Goal: Check status: Check status

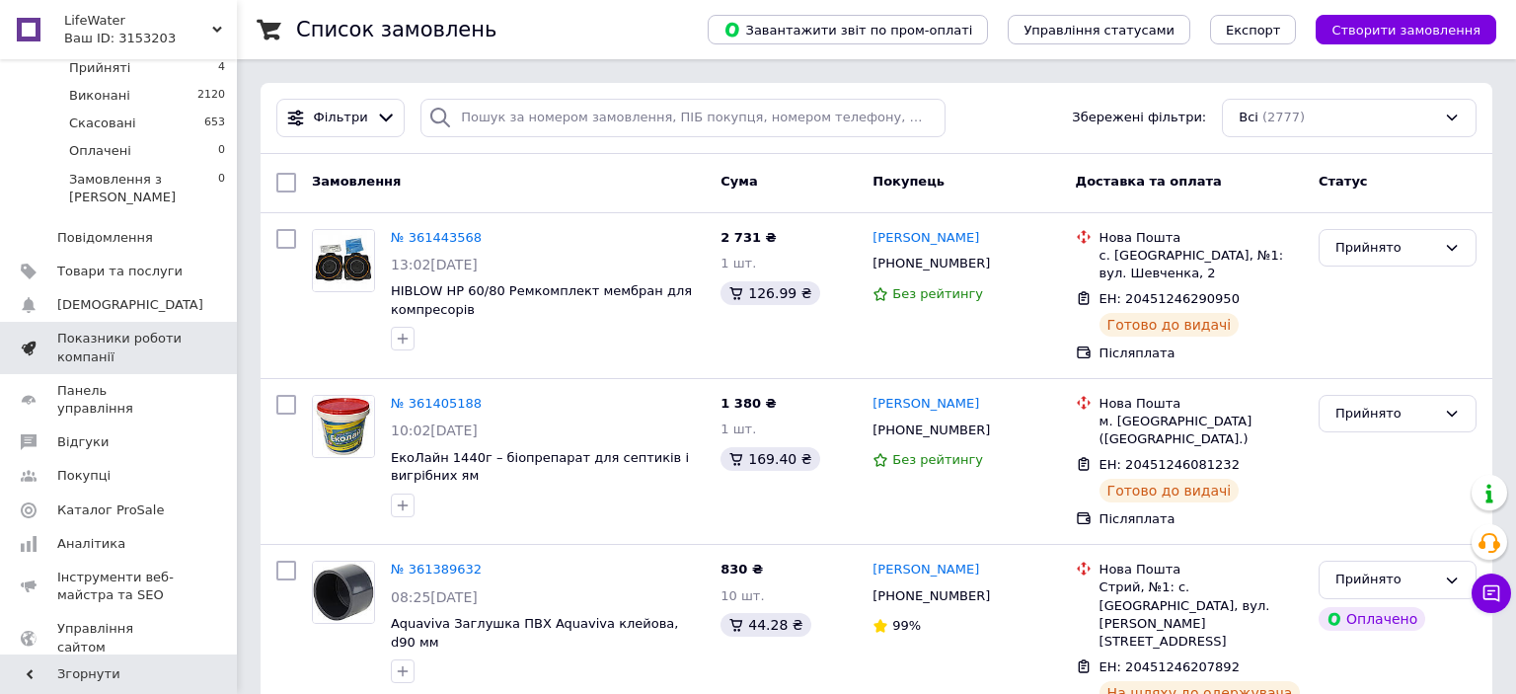
scroll to position [208, 0]
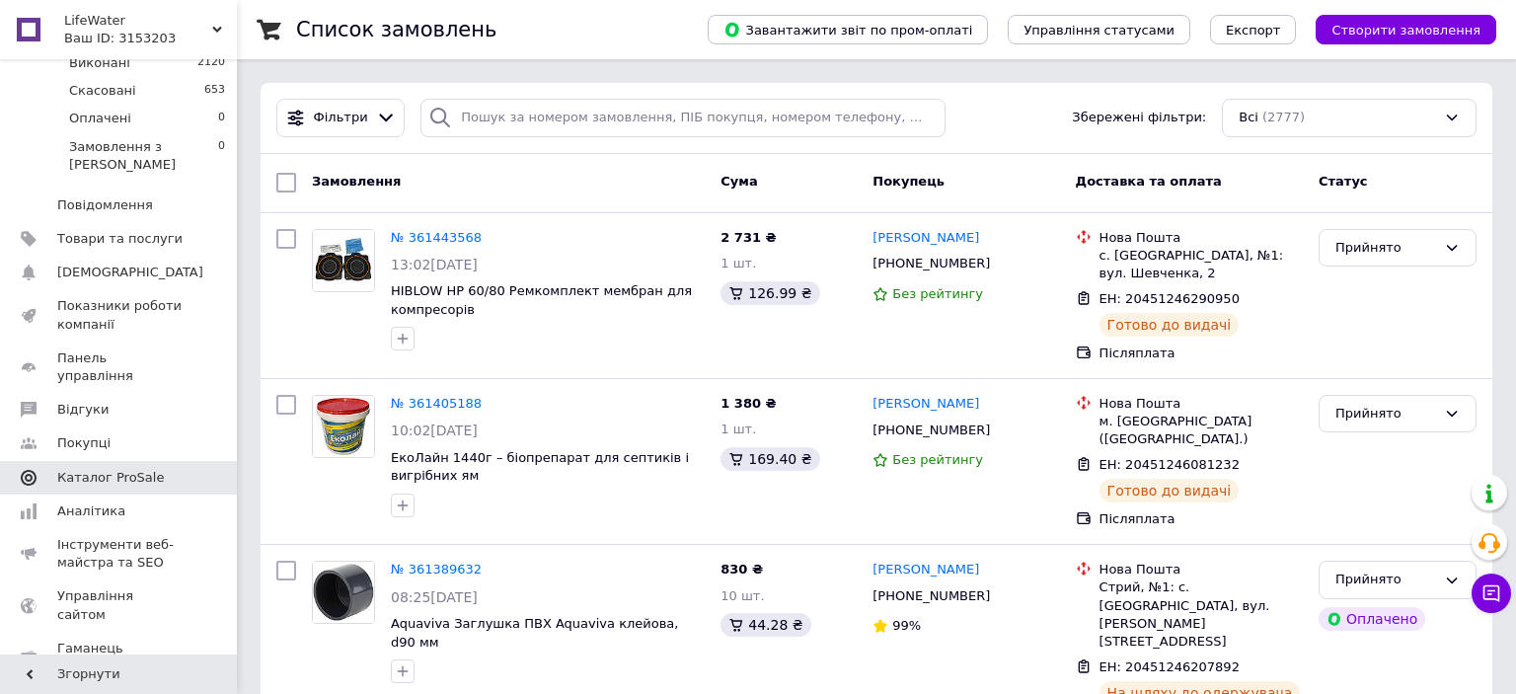
click at [83, 469] on span "Каталог ProSale" at bounding box center [110, 478] width 107 height 18
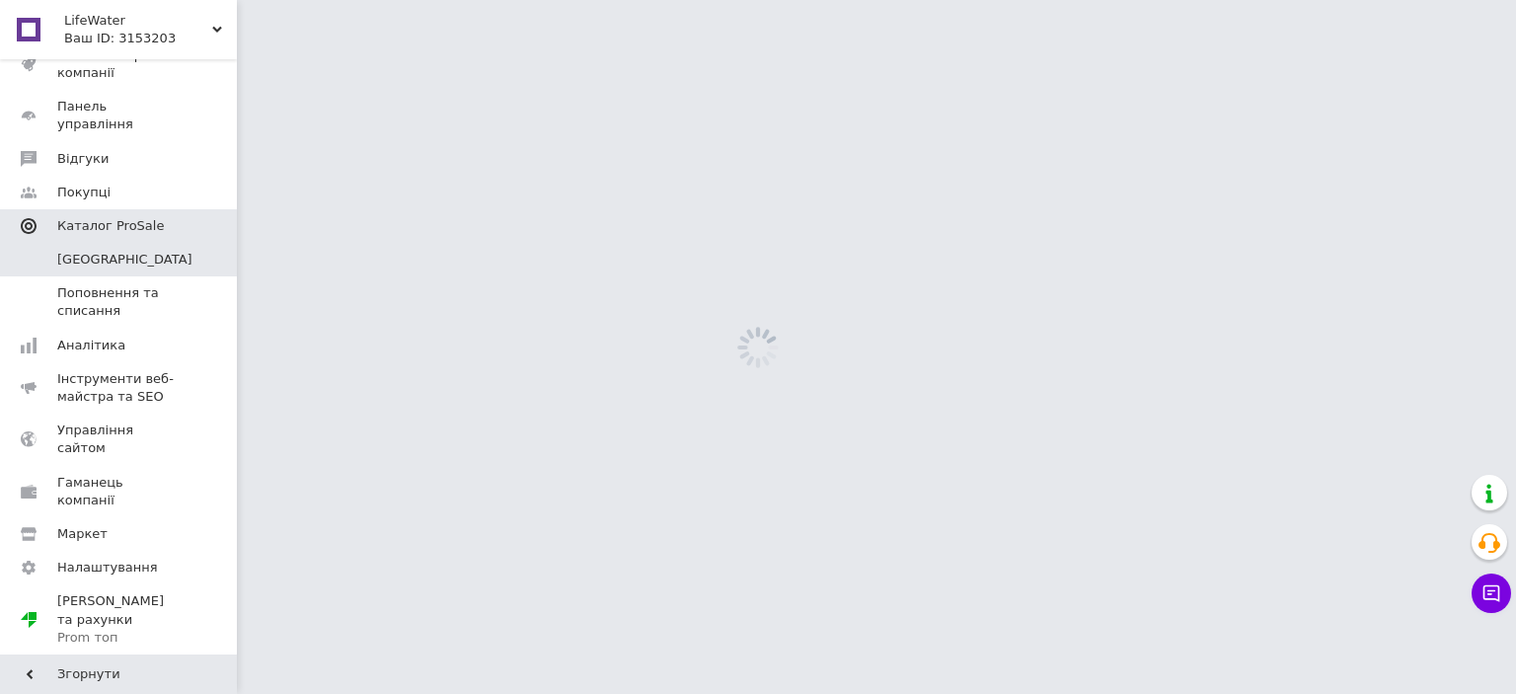
scroll to position [125, 0]
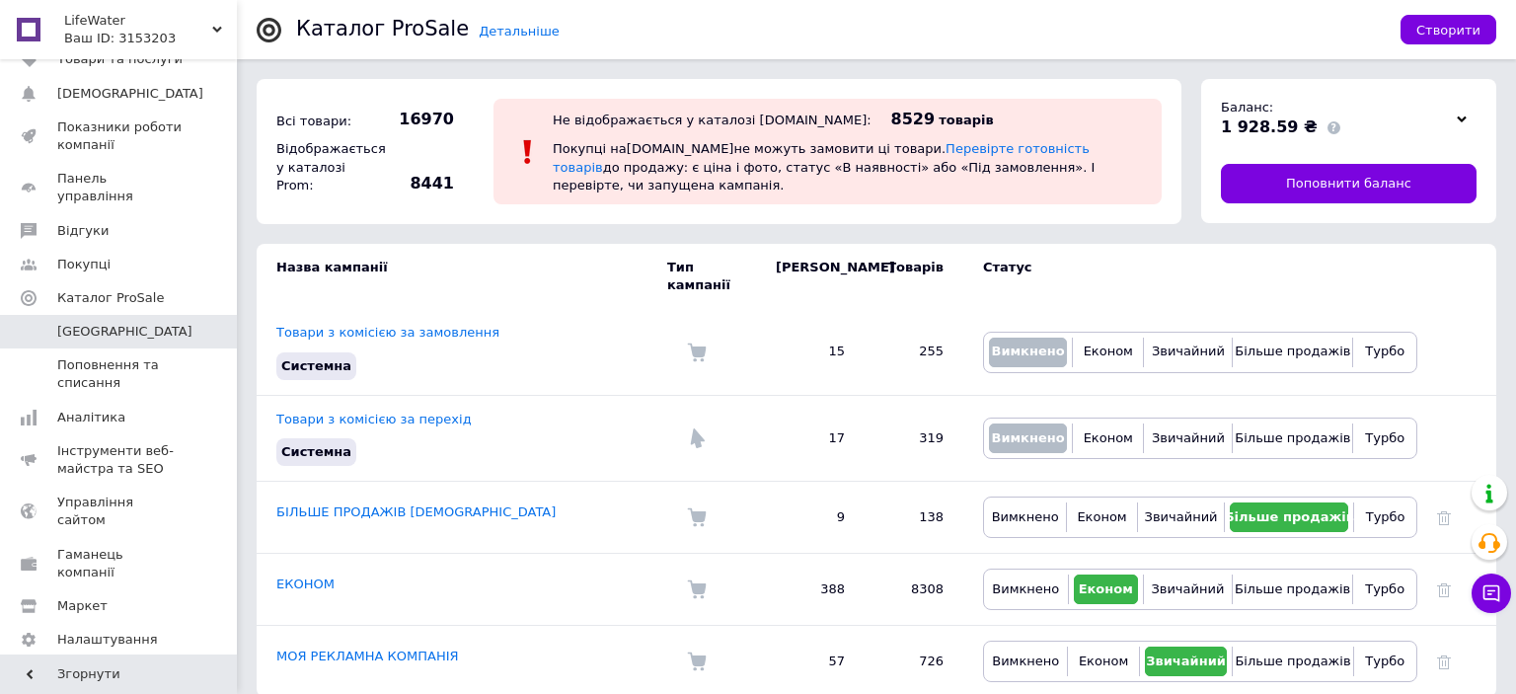
click at [1435, 109] on div "Баланс: 1 928.59 ₴" at bounding box center [1334, 119] width 226 height 40
click at [1467, 120] on div at bounding box center [1461, 119] width 30 height 28
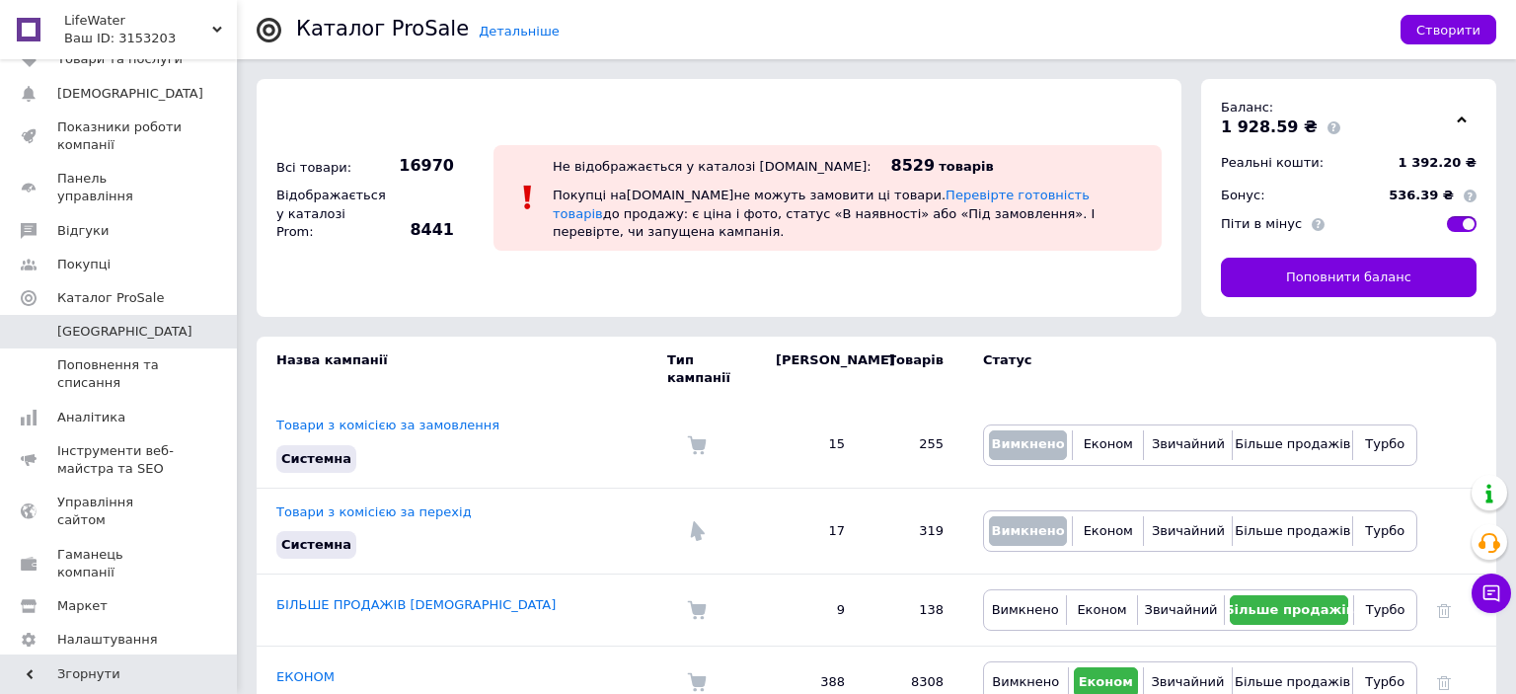
click at [1470, 195] on span at bounding box center [1469, 195] width 13 height 13
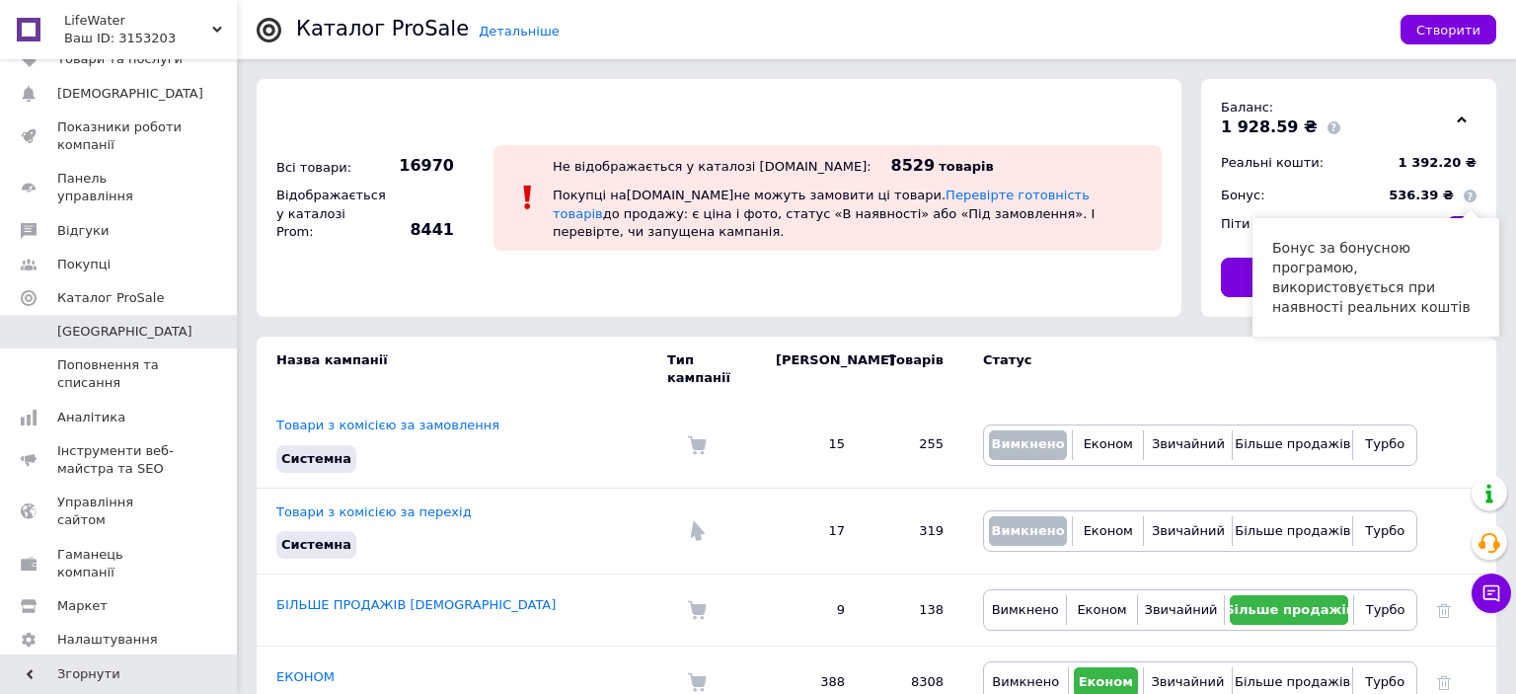
click at [1044, 99] on div "Всі товари: 16970 Відображається у каталозі Prom: 8441 Не відображається у ката…" at bounding box center [718, 198] width 885 height 198
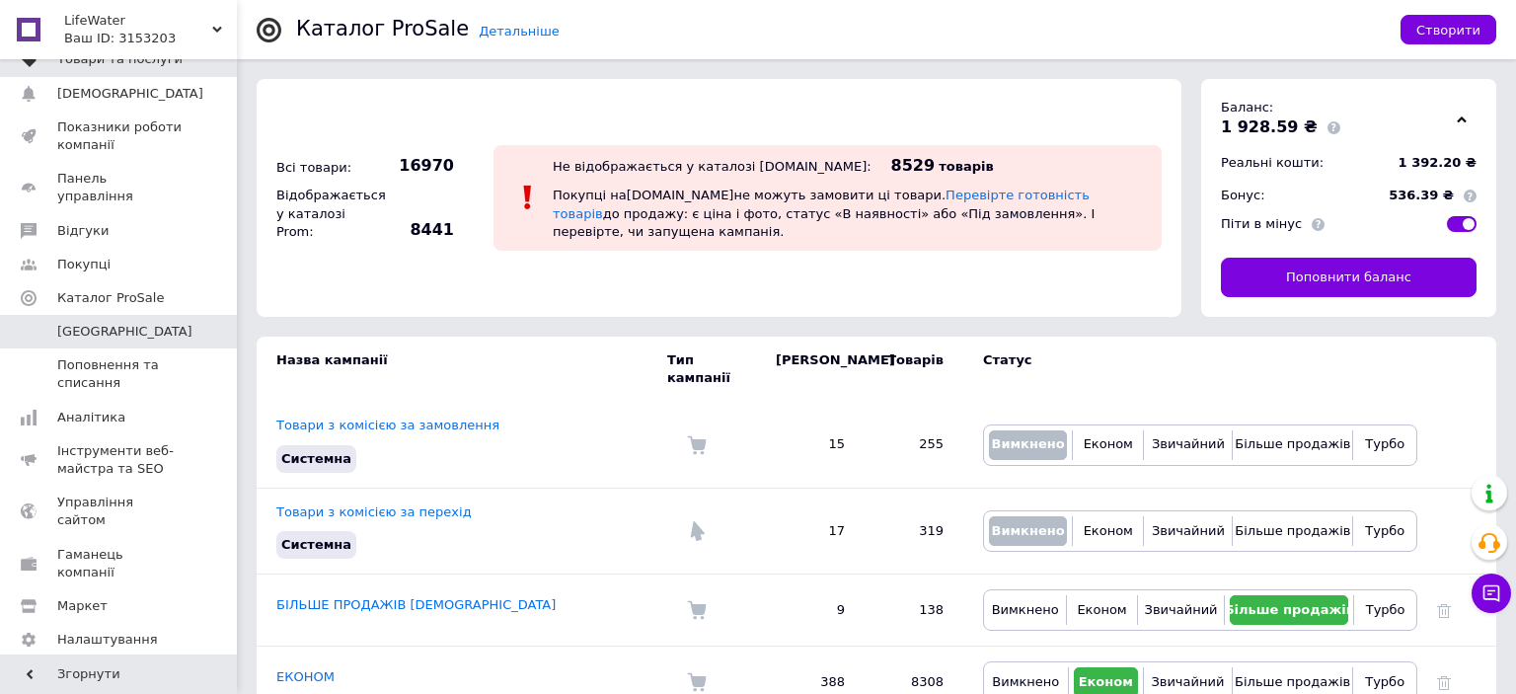
scroll to position [0, 0]
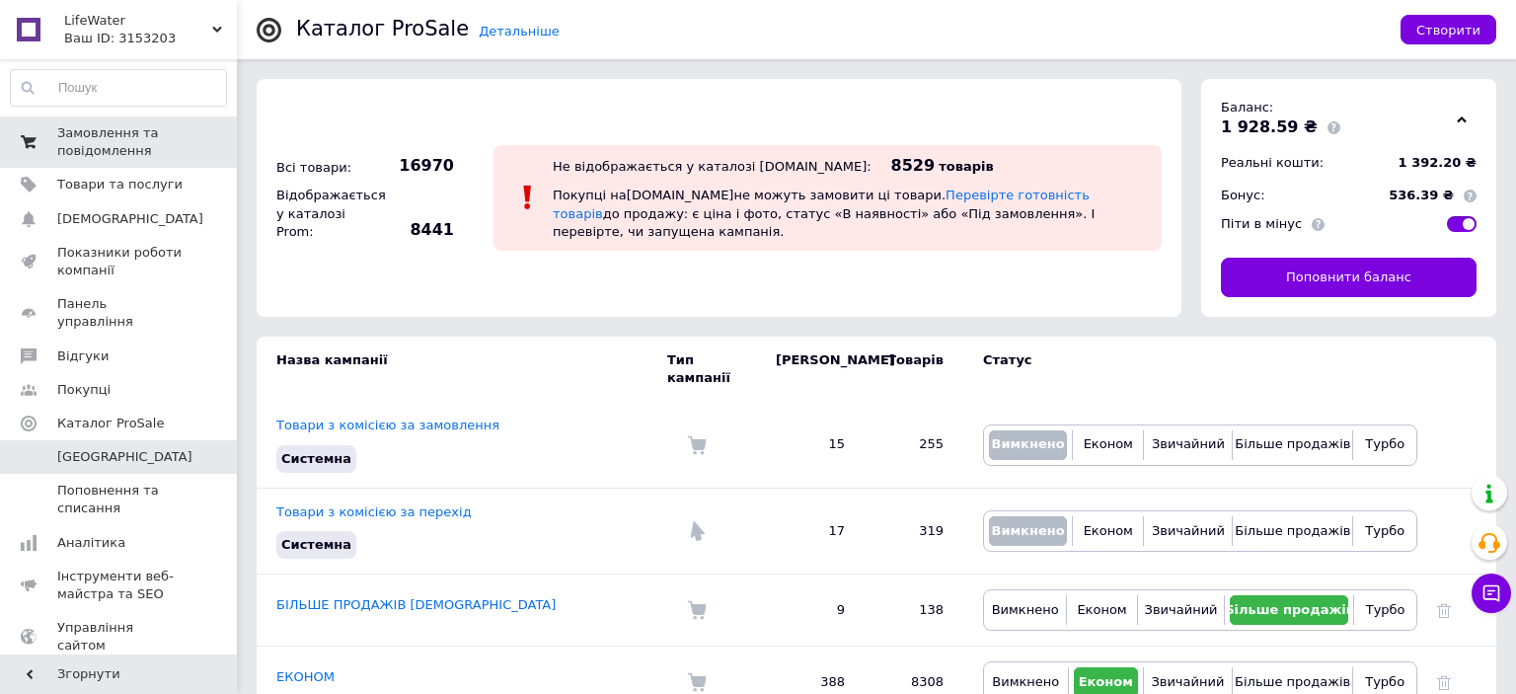
click at [109, 135] on span "Замовлення та повідомлення" at bounding box center [119, 142] width 125 height 36
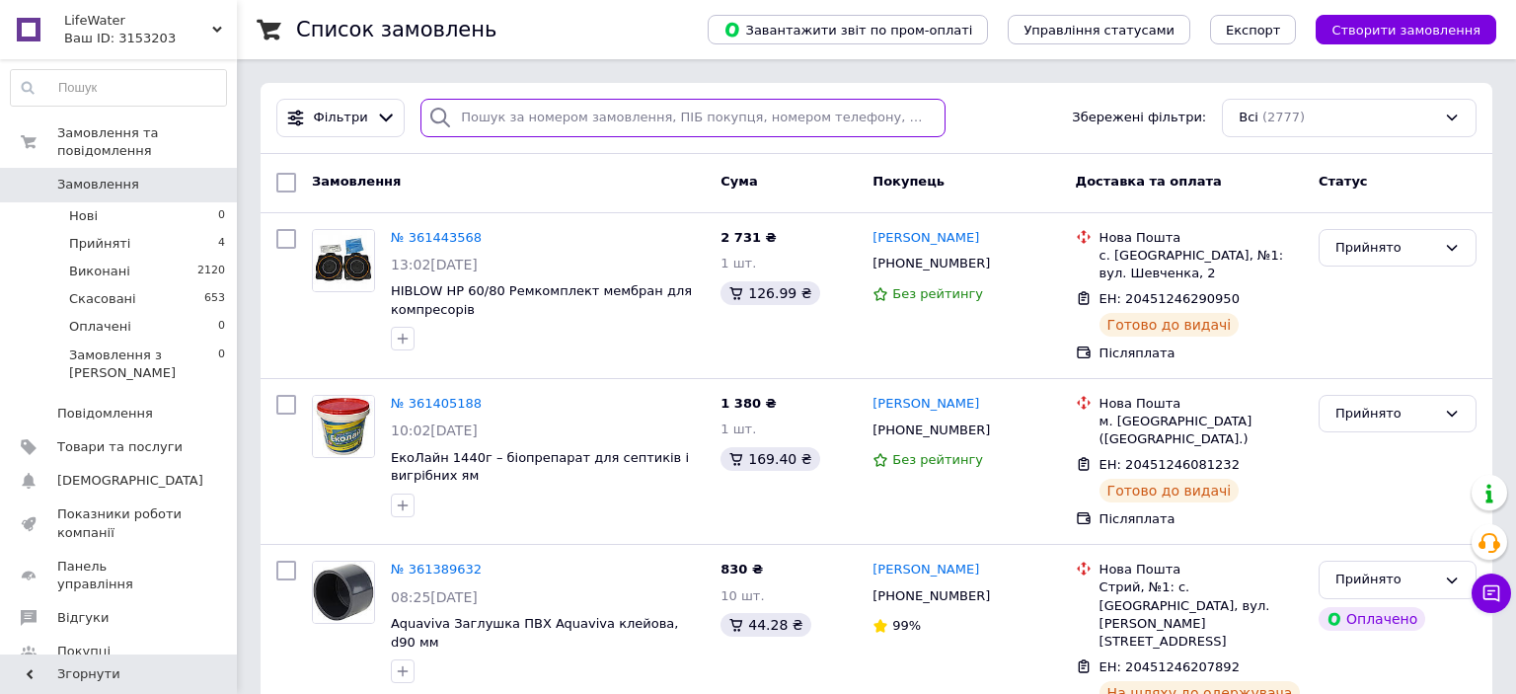
click at [515, 112] on input "search" at bounding box center [682, 118] width 525 height 38
paste input "361233379"
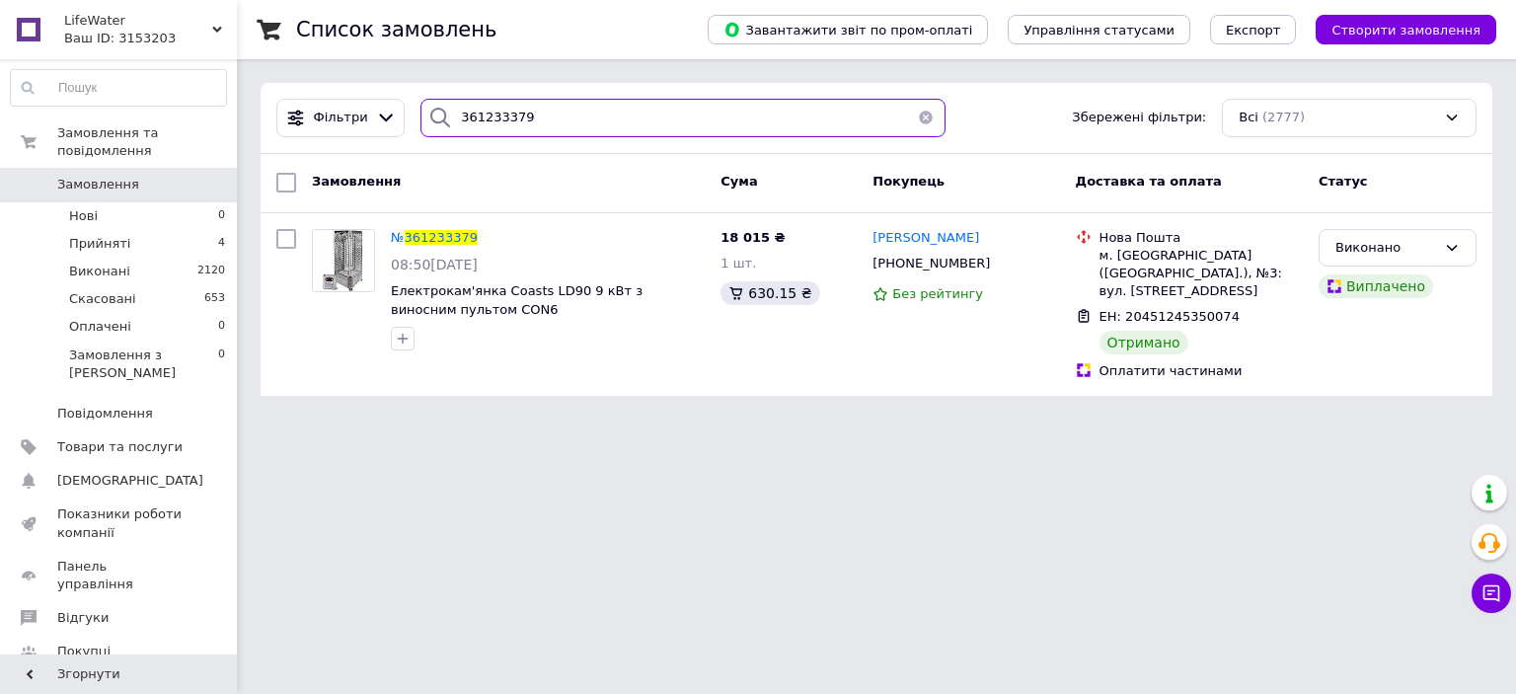
type input "361233379"
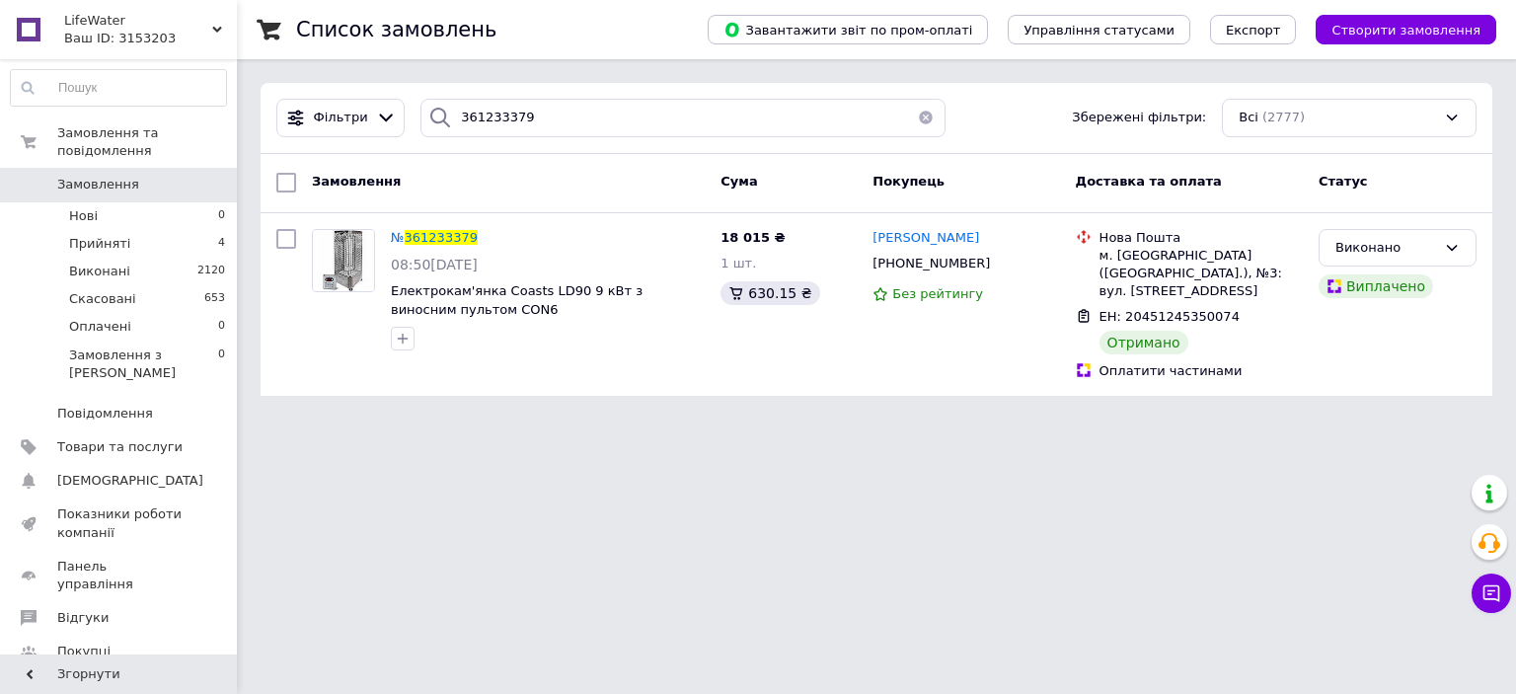
click at [917, 116] on button "button" at bounding box center [925, 118] width 39 height 38
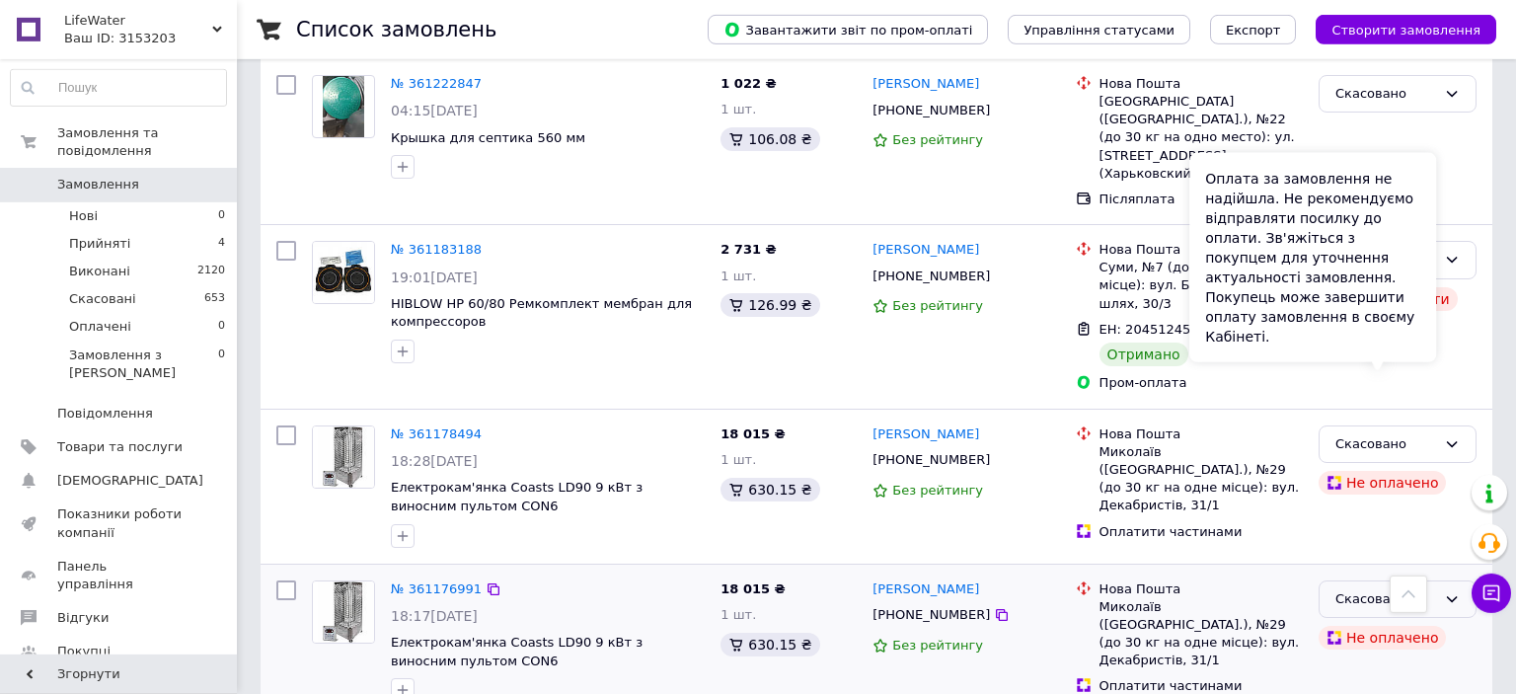
scroll to position [1042, 0]
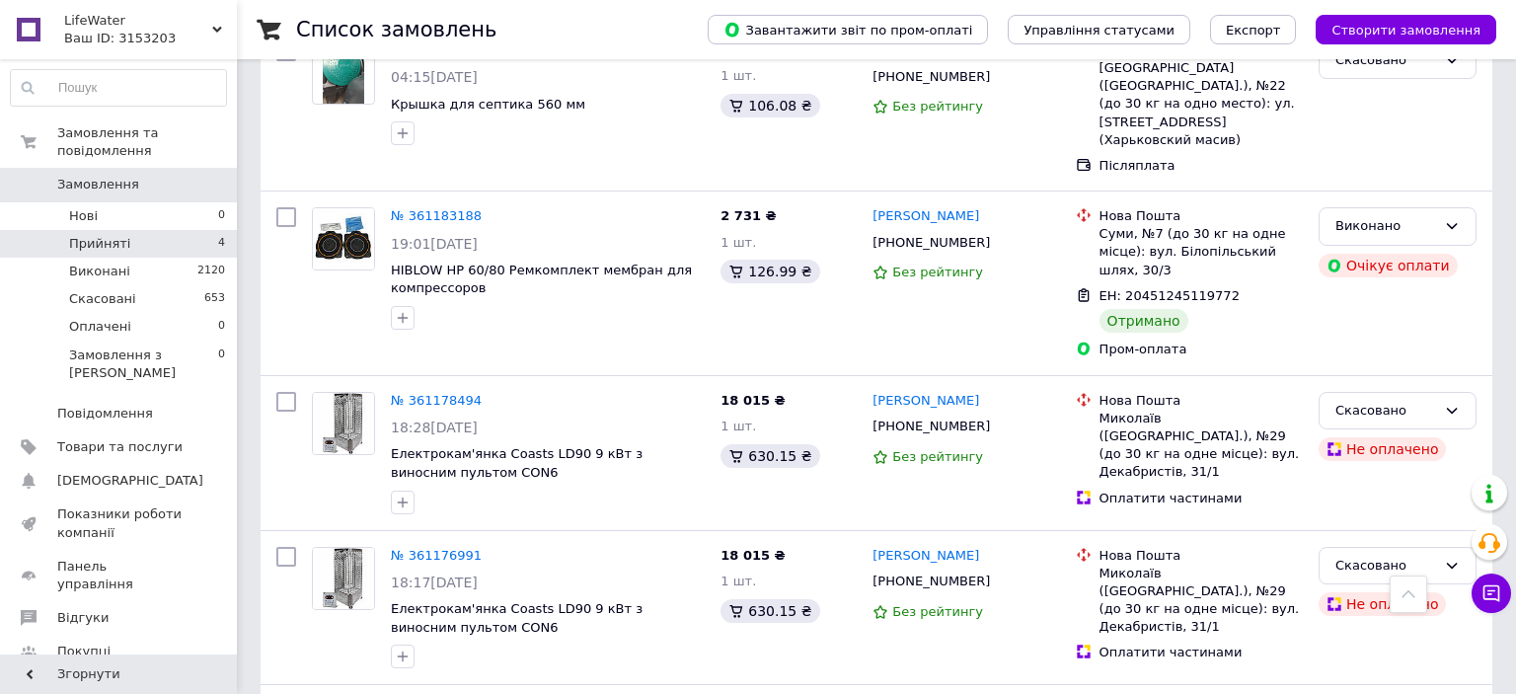
click at [135, 230] on li "Прийняті 4" at bounding box center [118, 244] width 237 height 28
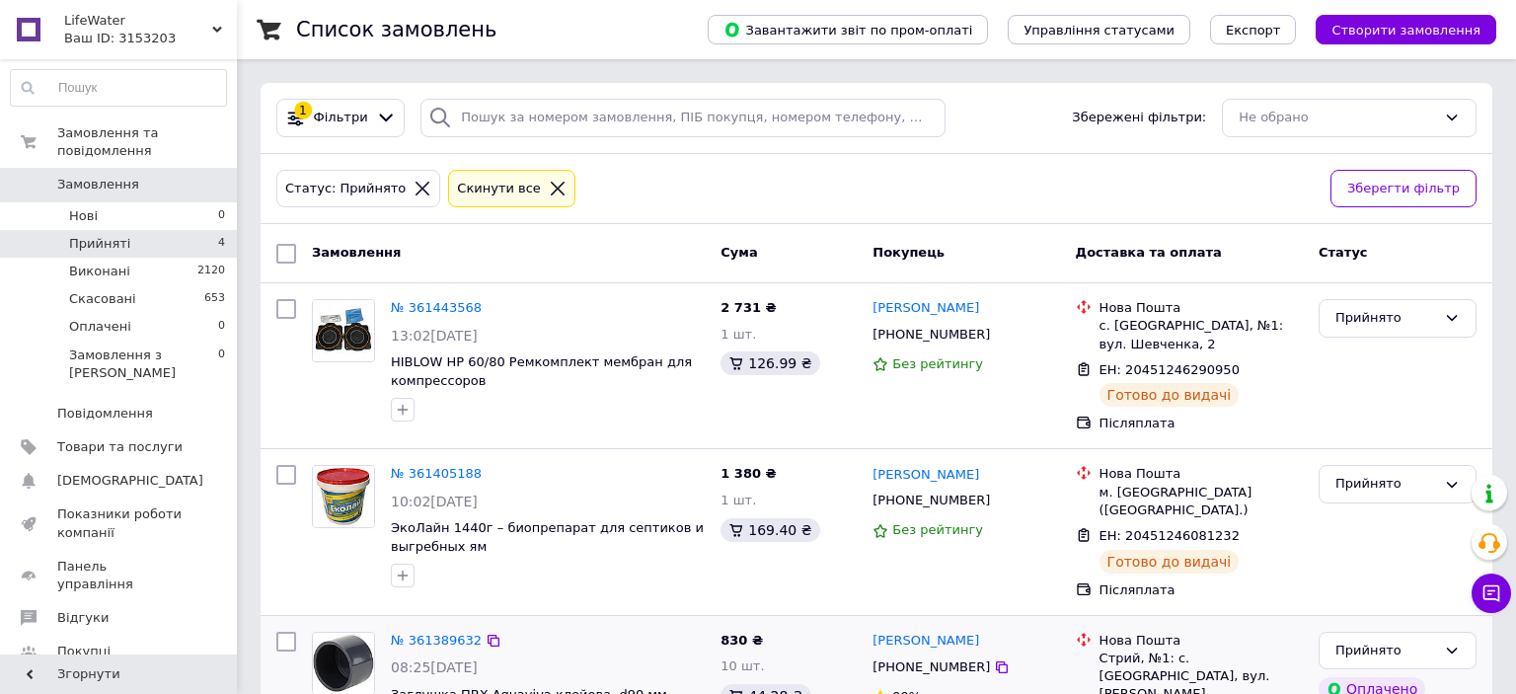
scroll to position [233, 0]
